Goal: Consume media (video, audio): Consume media (video, audio)

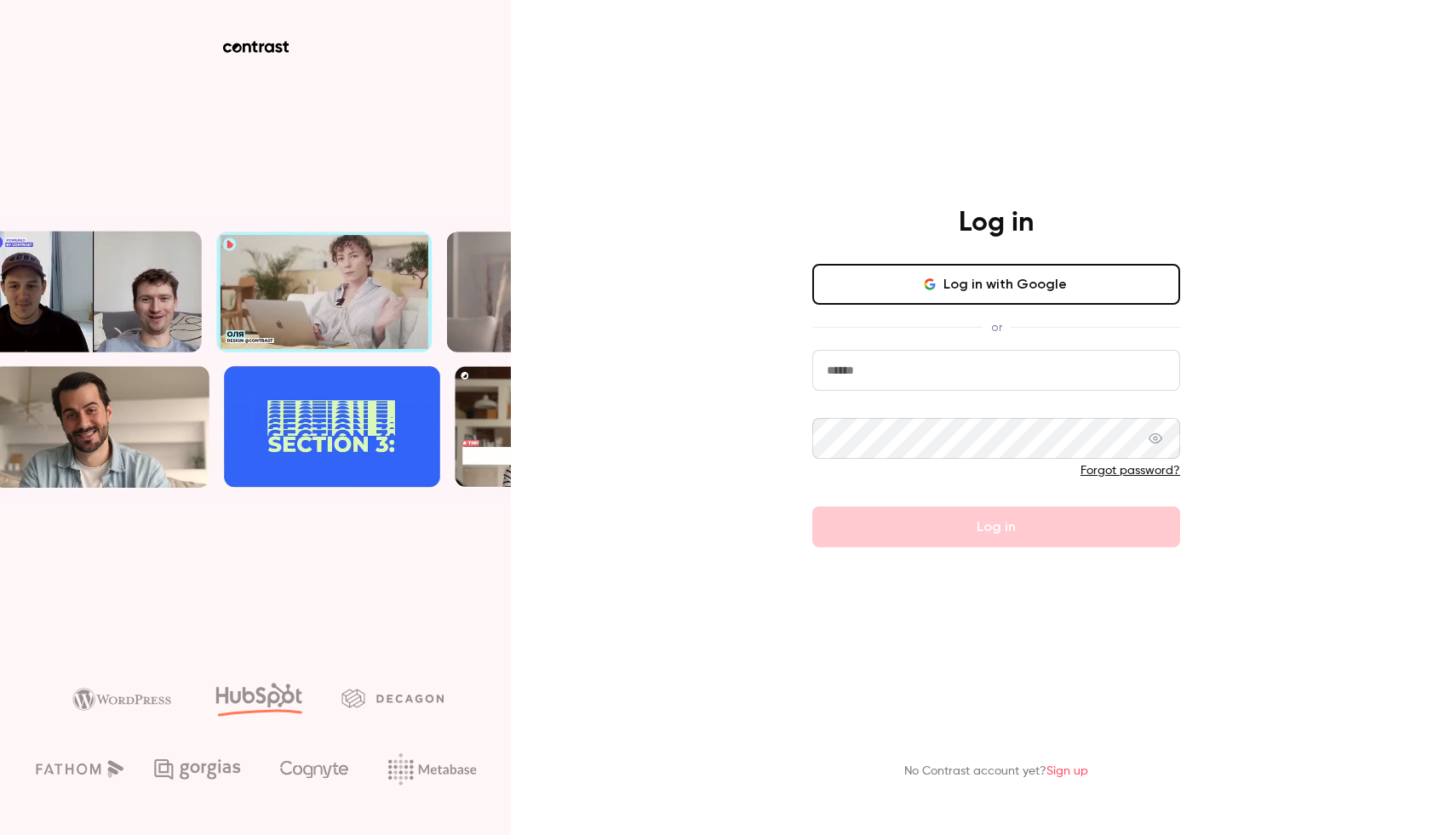
click at [881, 388] on input "email" at bounding box center [996, 370] width 368 height 41
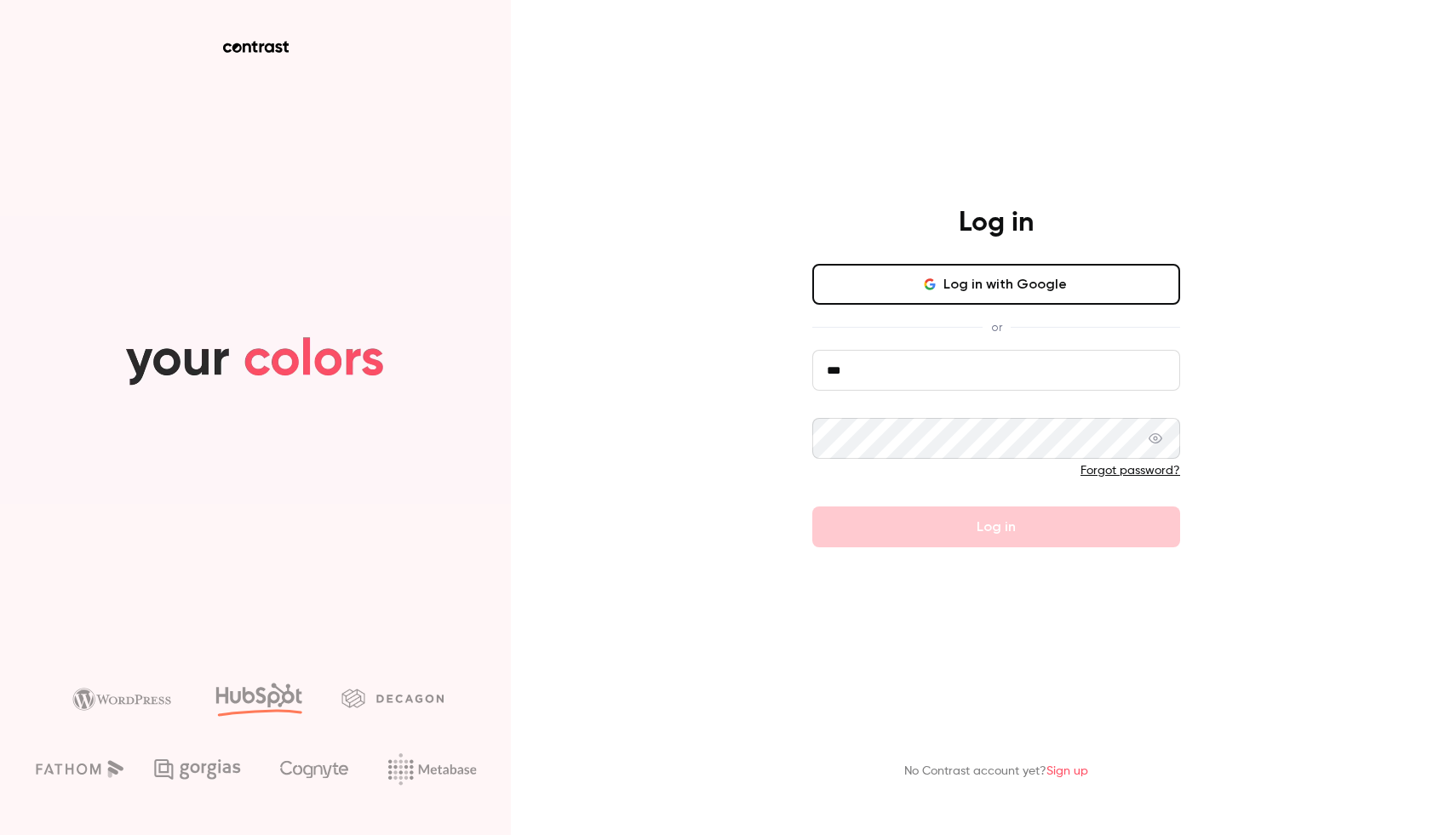
type input "**********"
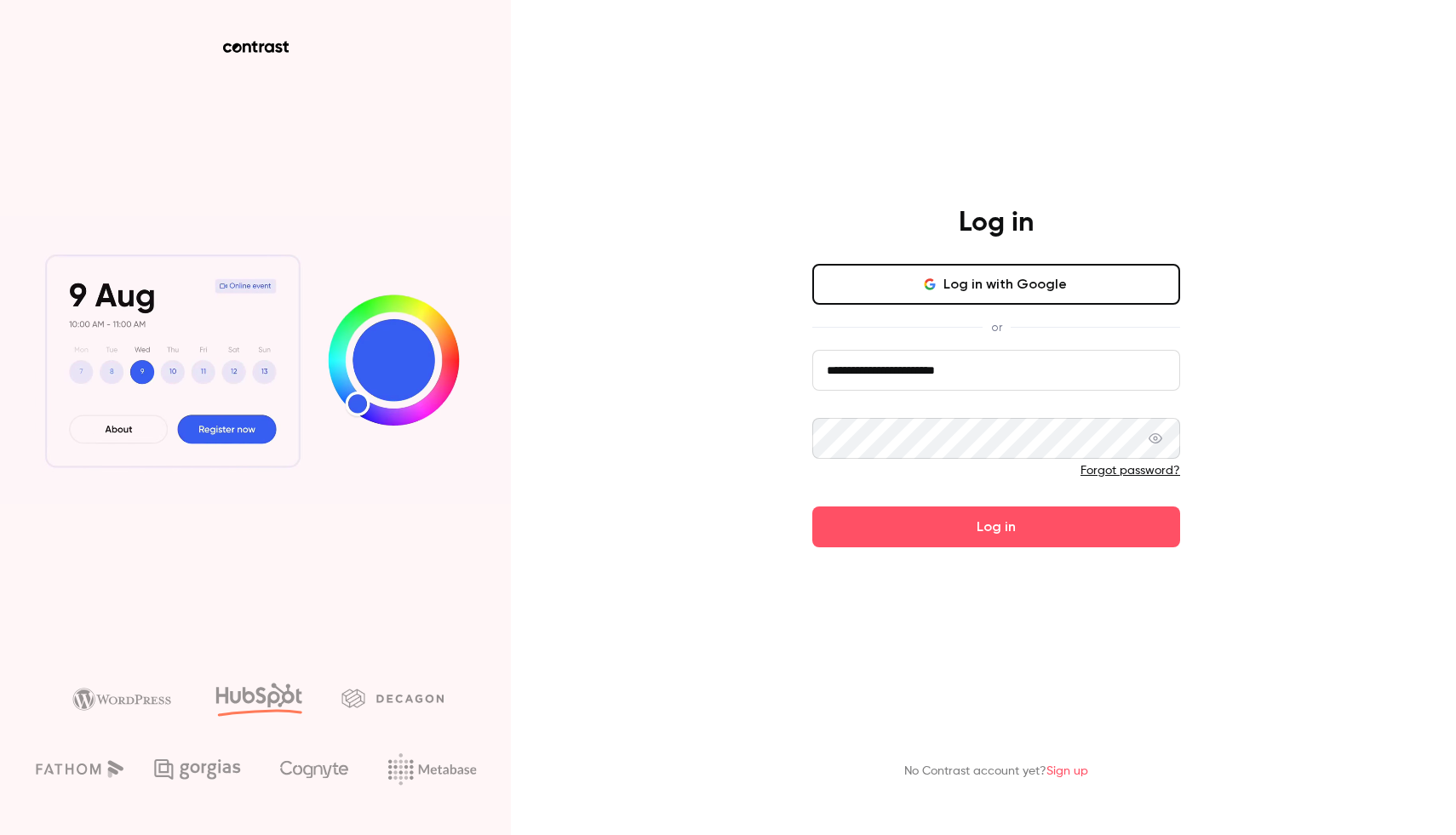
click at [813, 507] on button "Log in" at bounding box center [996, 527] width 368 height 41
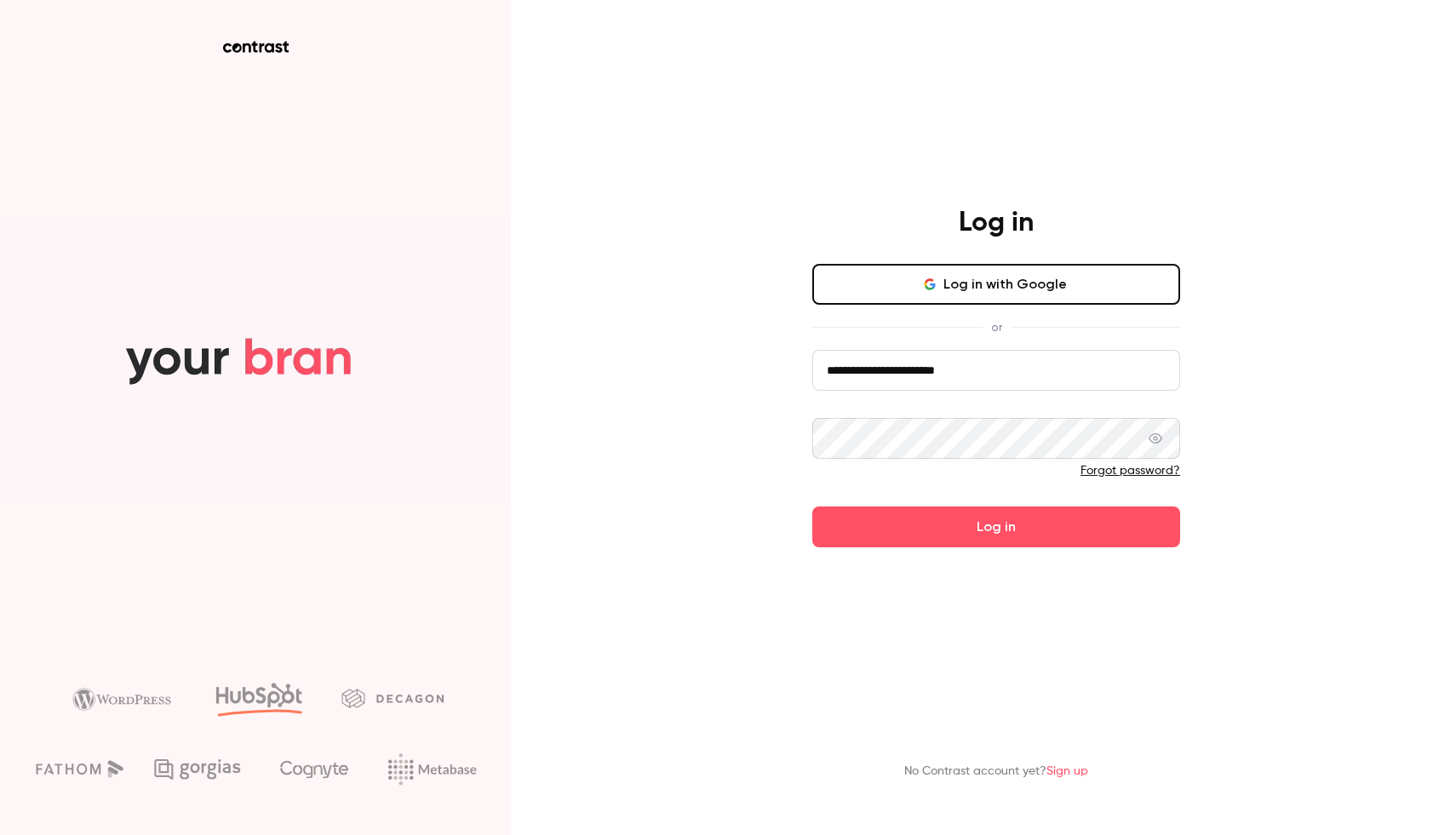
click at [813, 507] on button "Log in" at bounding box center [996, 527] width 368 height 41
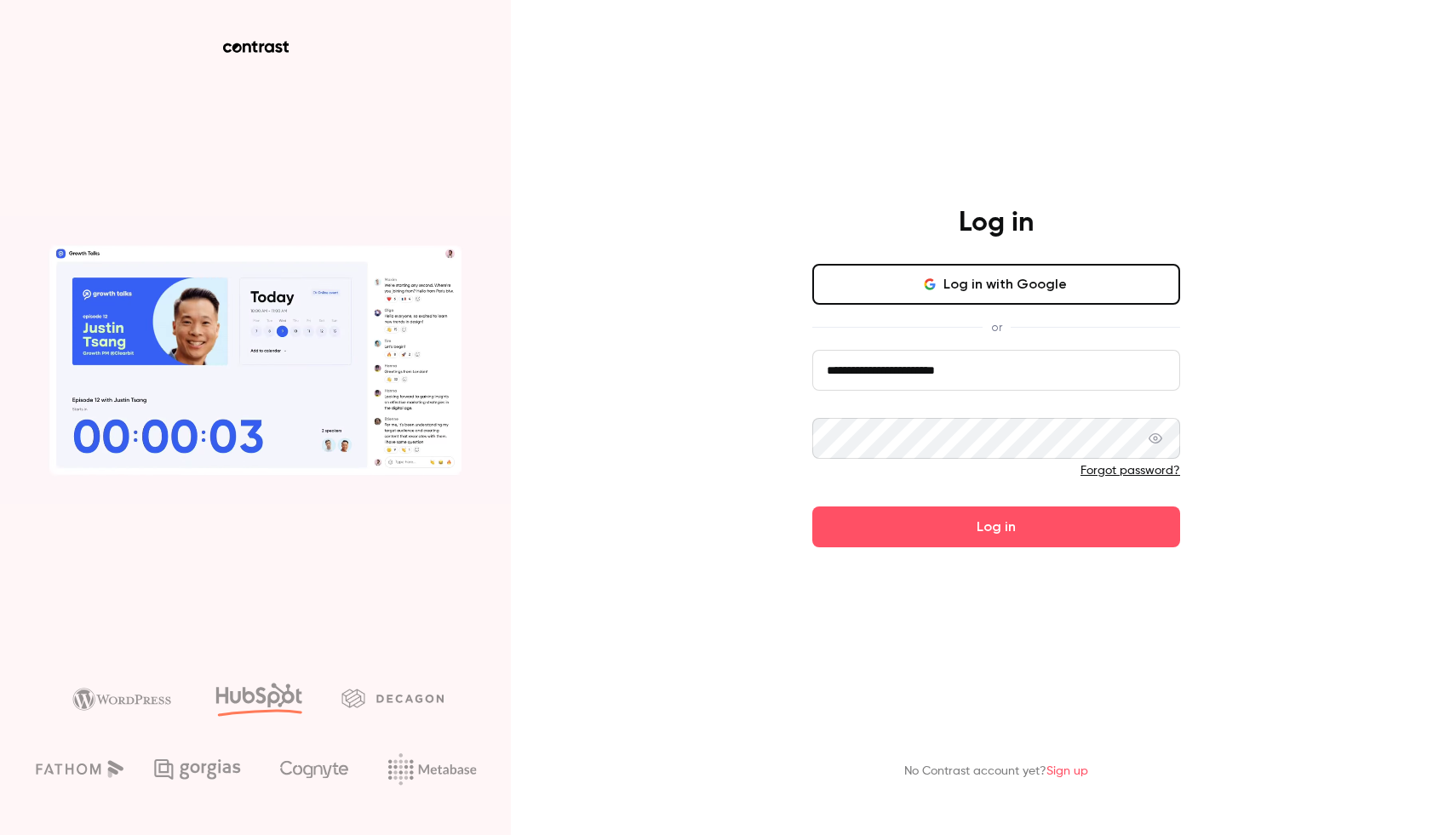
click at [813, 507] on button "Log in" at bounding box center [996, 527] width 368 height 41
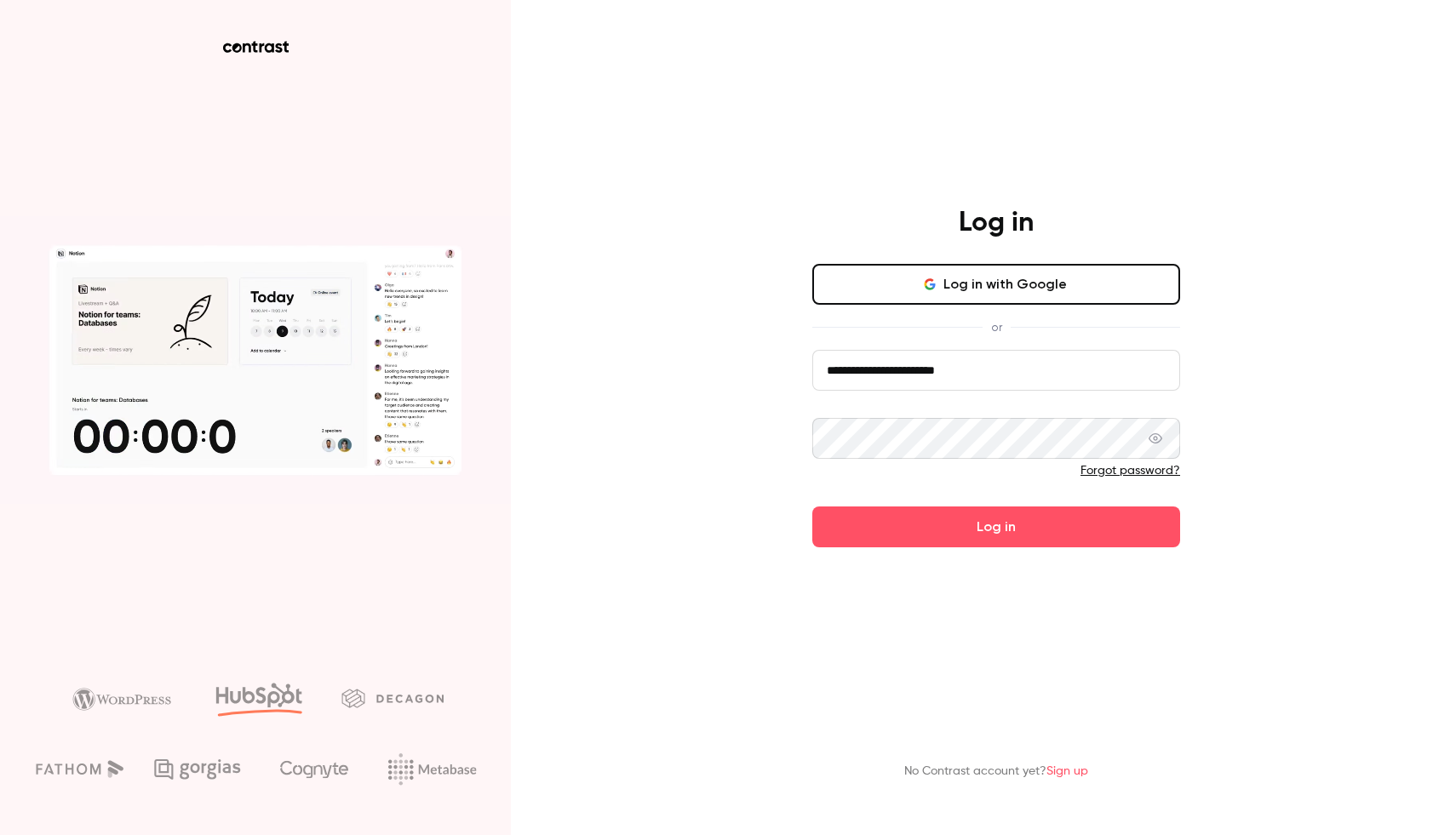
click at [813, 507] on button "Log in" at bounding box center [996, 527] width 368 height 41
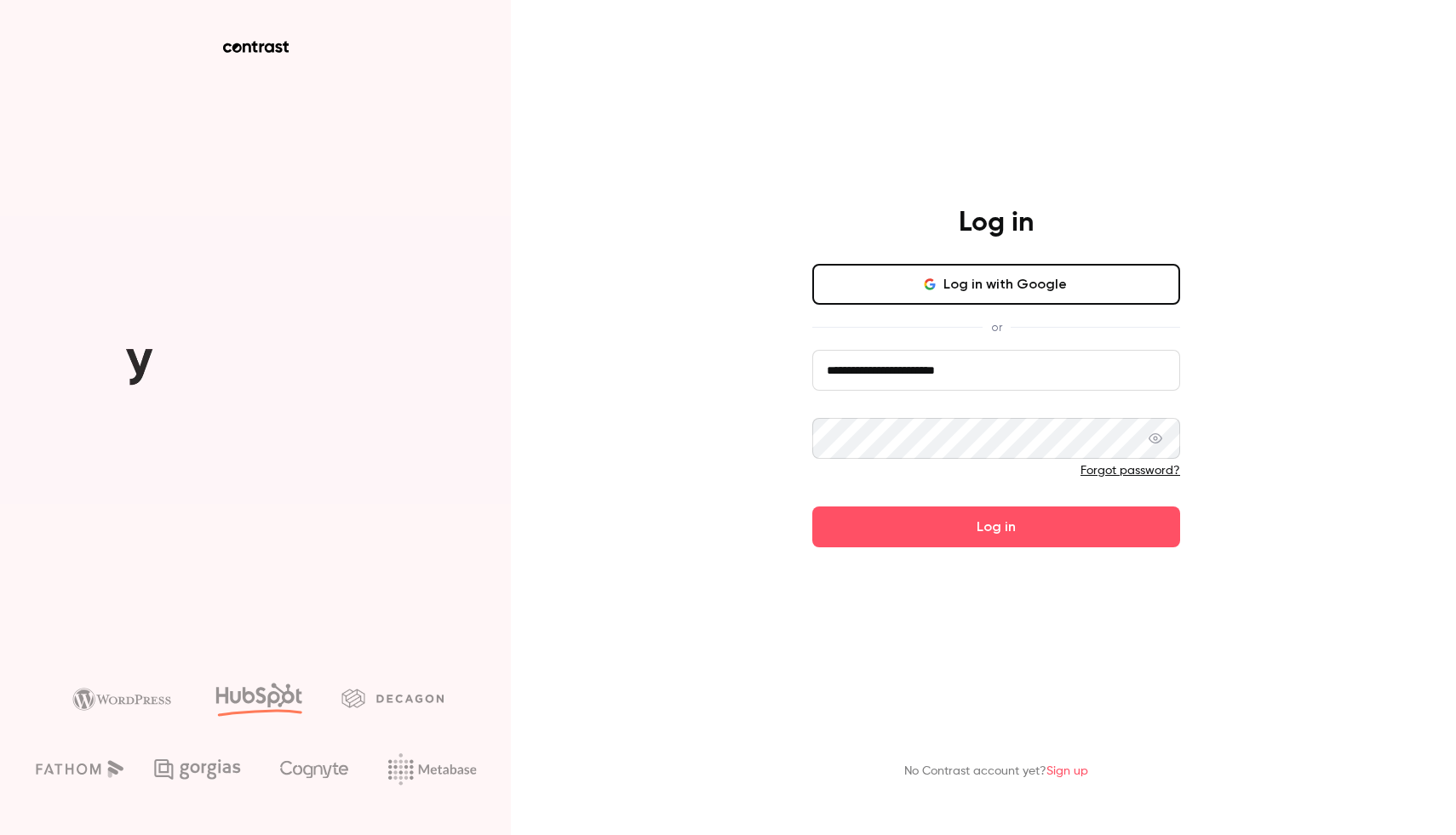
click at [1149, 440] on icon at bounding box center [1155, 438] width 14 height 14
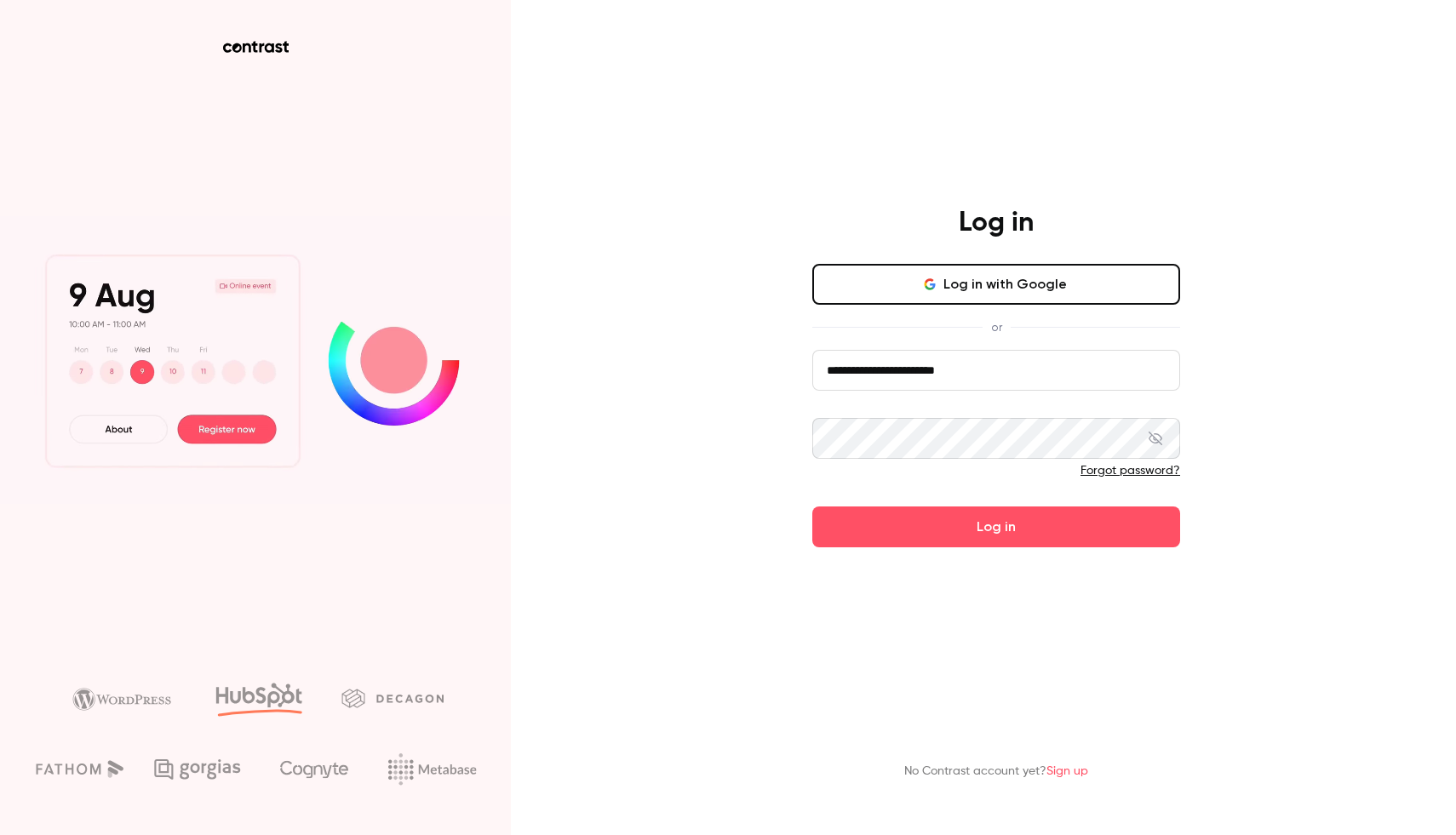
click at [813, 507] on button "Log in" at bounding box center [996, 527] width 368 height 41
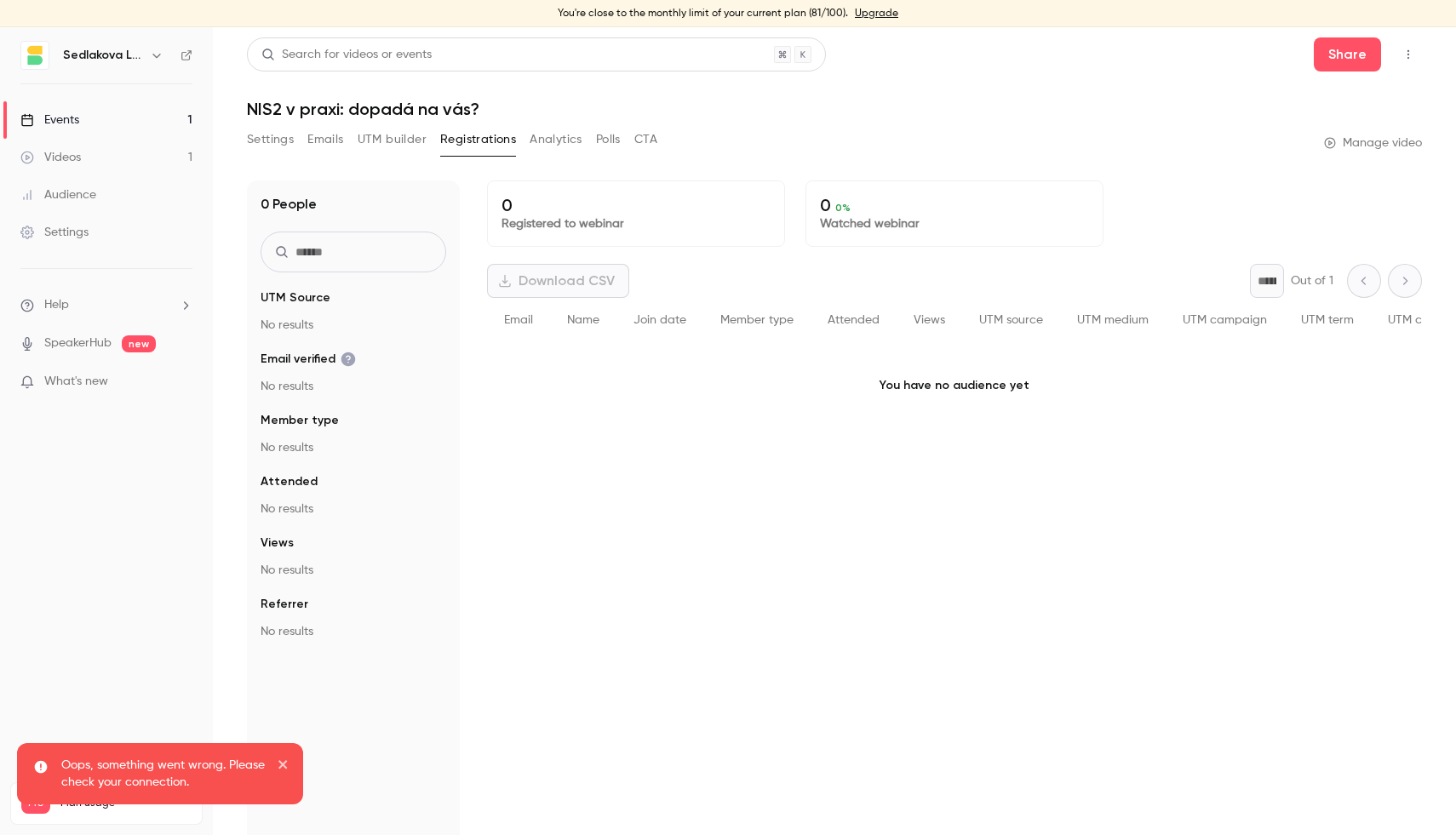
click at [93, 126] on link "Events 1" at bounding box center [106, 119] width 213 height 37
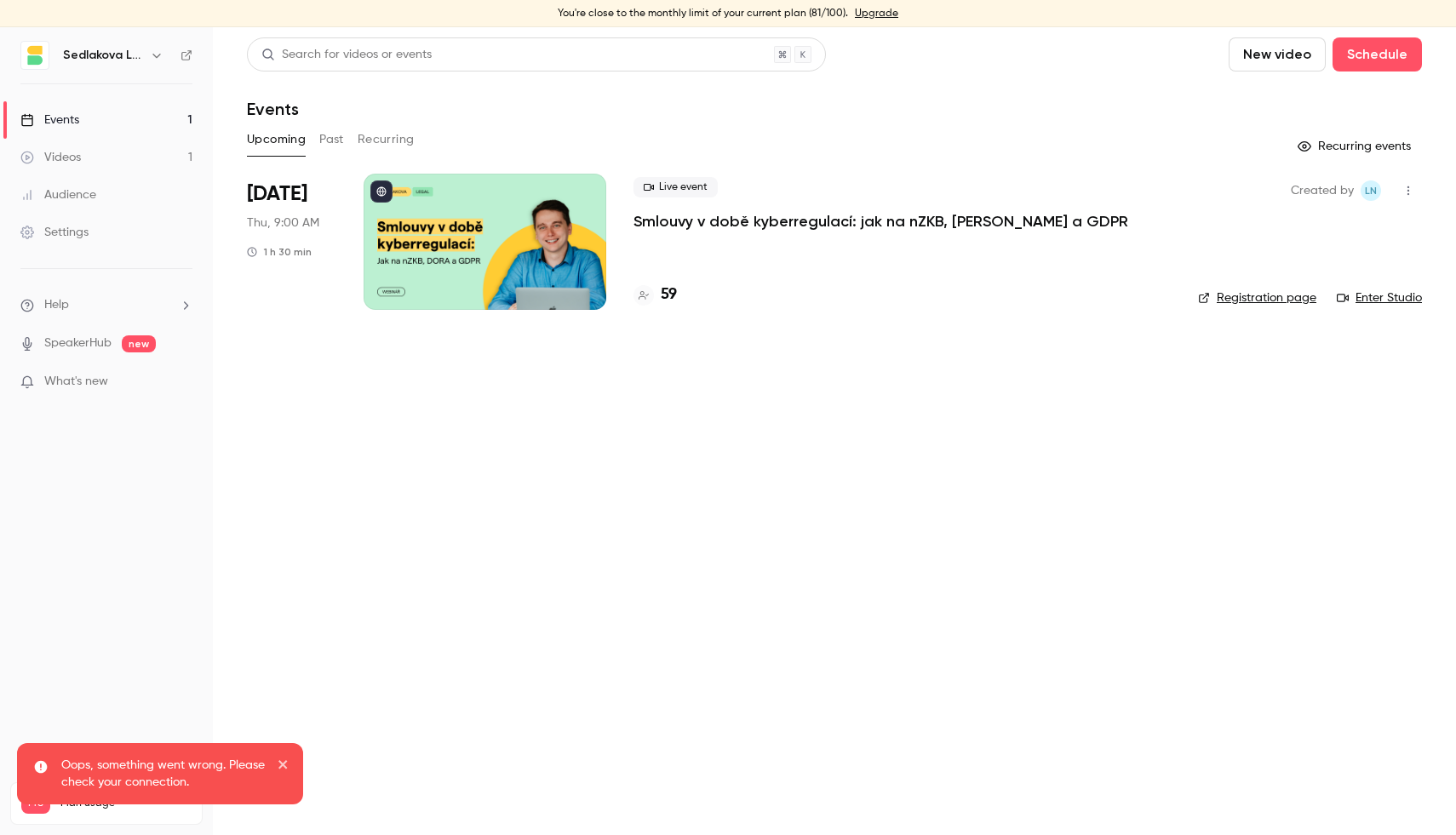
click at [129, 150] on link "Videos 1" at bounding box center [106, 157] width 213 height 37
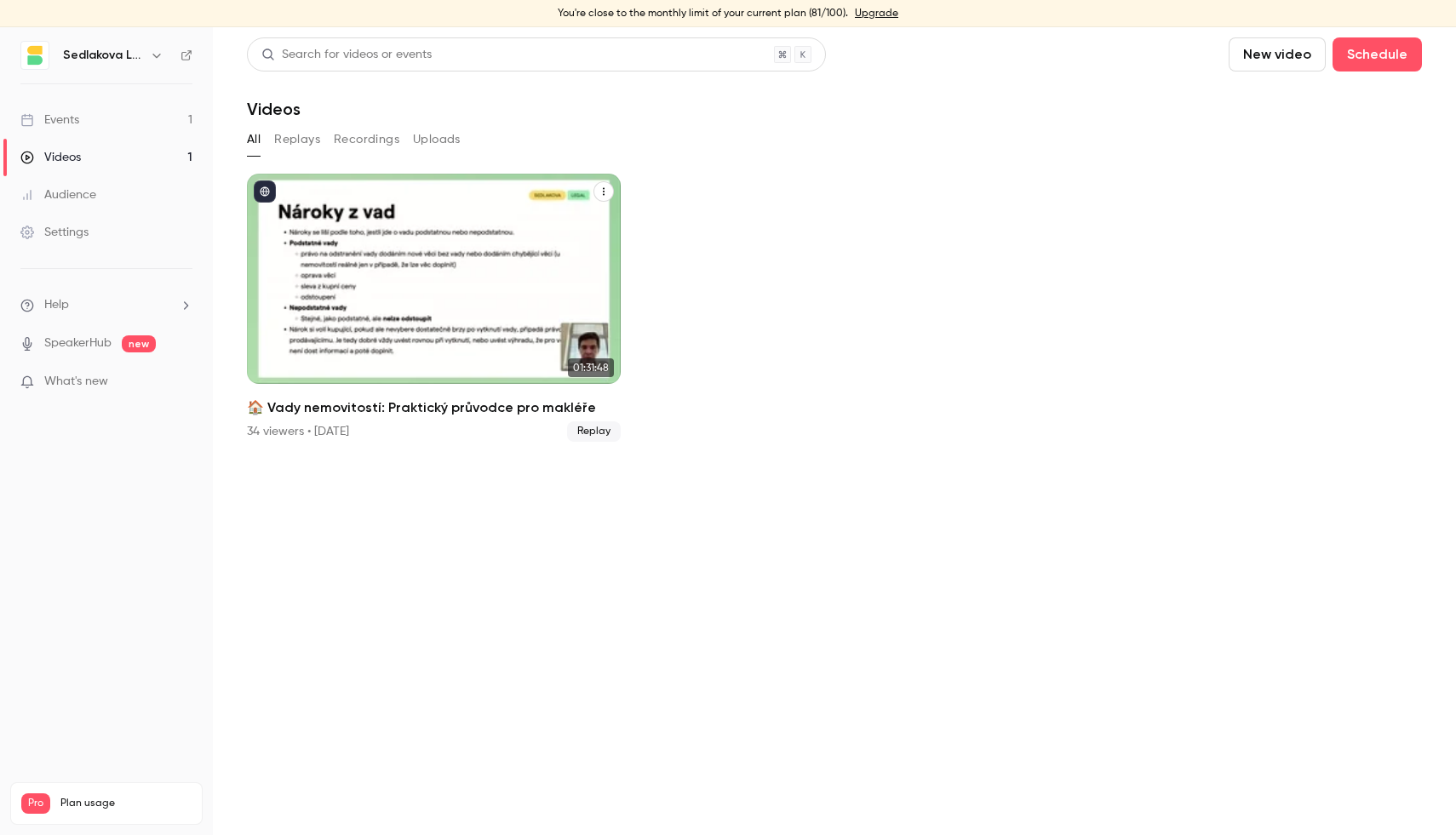
click at [399, 421] on div "34 viewers • [DATE] Replay" at bounding box center [433, 431] width 374 height 20
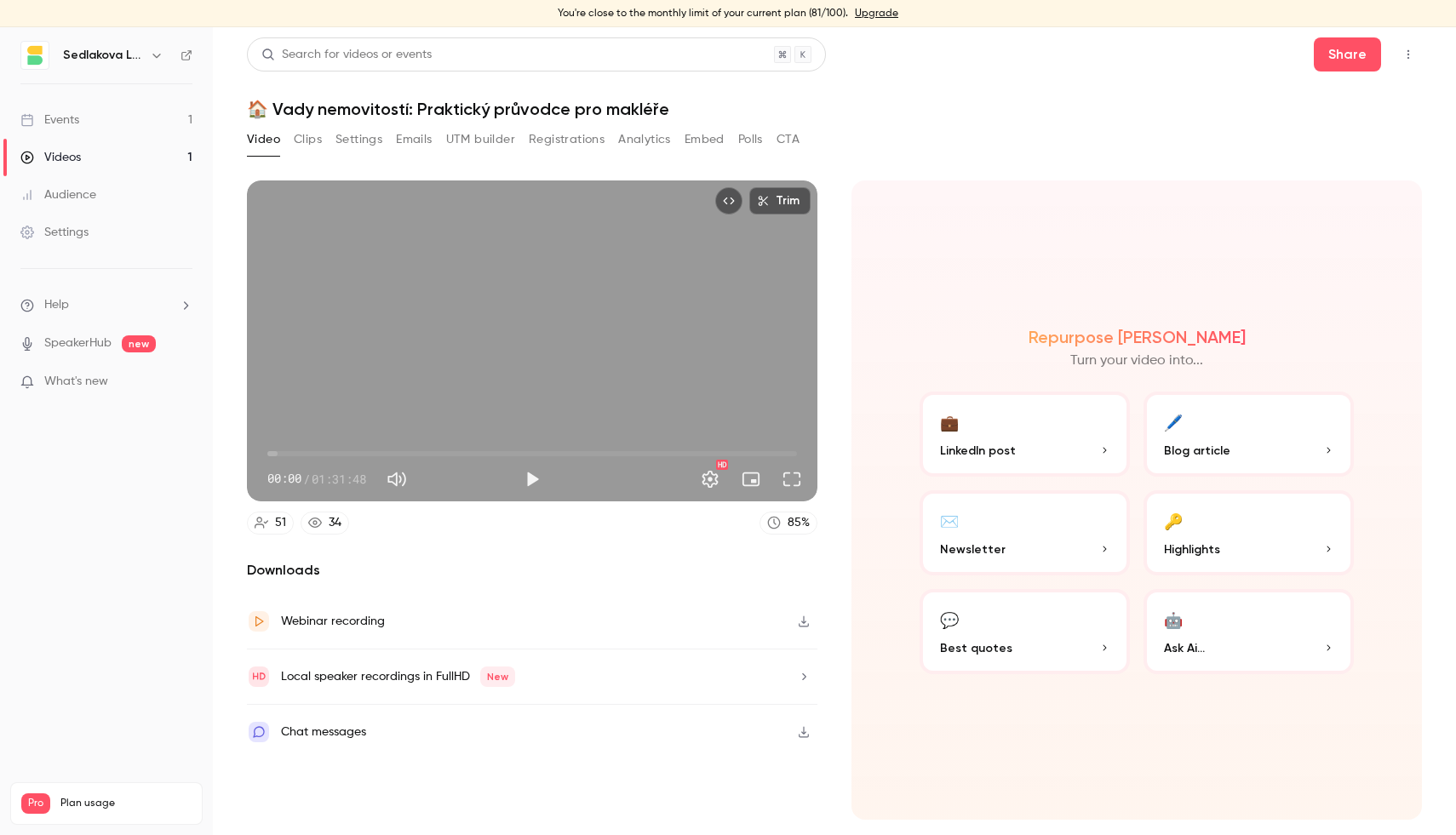
click at [618, 133] on div "Video Clips Settings Emails UTM builder Registrations Analytics Embed Polls CTA" at bounding box center [522, 139] width 552 height 27
click at [624, 133] on button "Analytics" at bounding box center [644, 139] width 53 height 27
